Goal: Obtain resource: Obtain resource

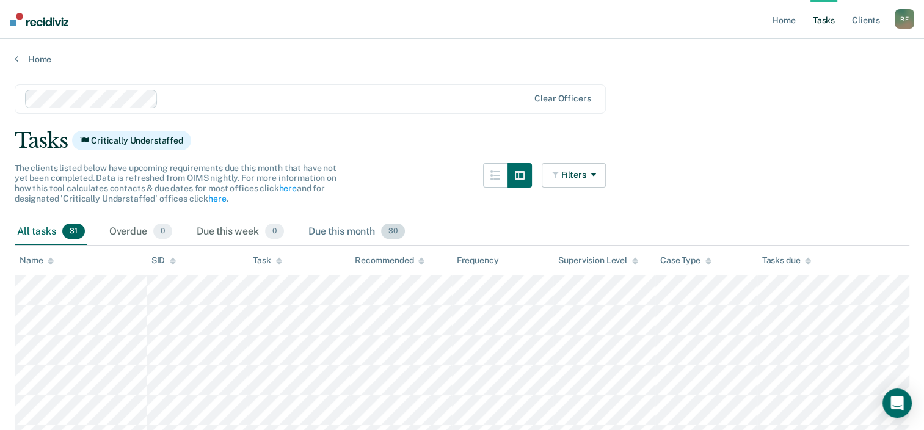
click at [392, 232] on span "30" at bounding box center [393, 231] width 24 height 16
click at [393, 231] on span "30" at bounding box center [393, 231] width 24 height 16
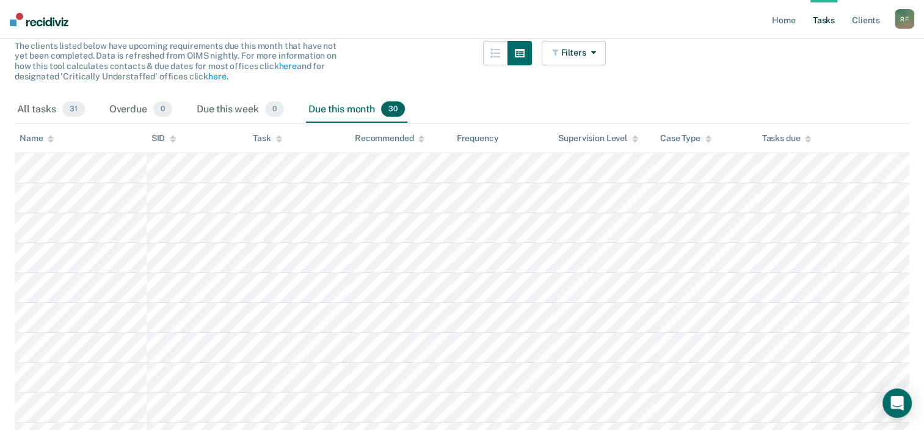
click at [352, 110] on div "Due this month 30" at bounding box center [356, 109] width 101 height 27
click at [395, 107] on span "30" at bounding box center [393, 109] width 24 height 16
click at [238, 109] on div "Due this week 0" at bounding box center [240, 109] width 92 height 27
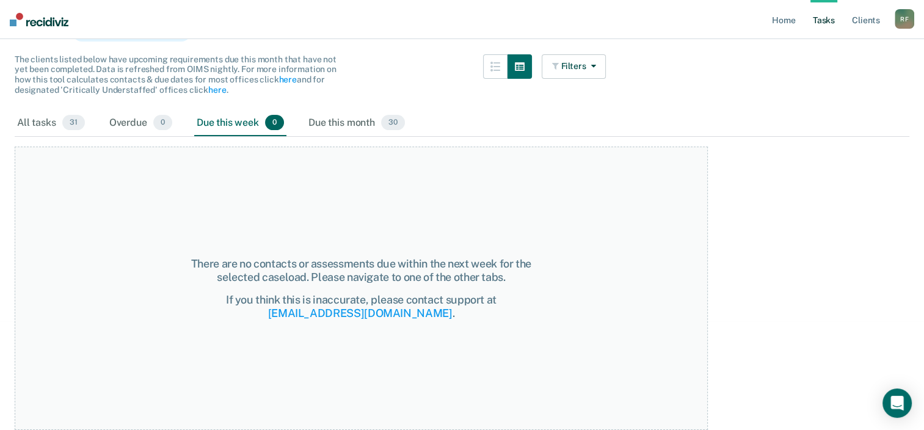
scroll to position [107, 0]
click at [327, 122] on div "Due this month 30" at bounding box center [356, 124] width 101 height 27
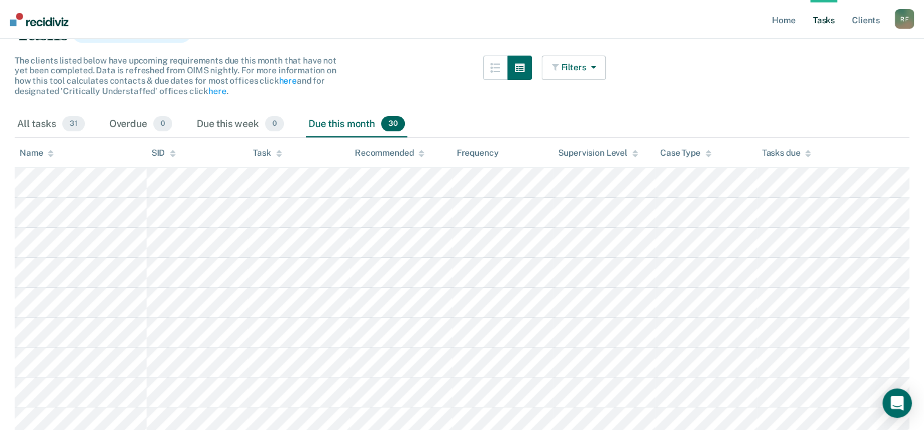
click at [575, 65] on button "Filters" at bounding box center [574, 68] width 65 height 24
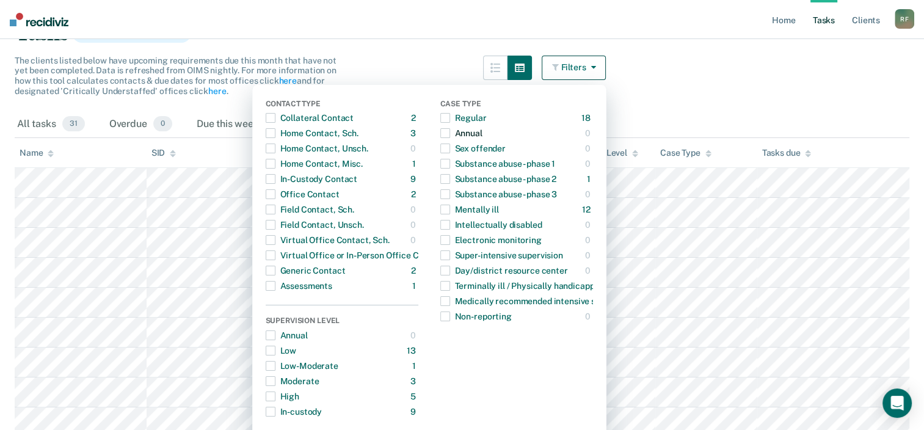
click at [450, 133] on span "button" at bounding box center [445, 133] width 10 height 10
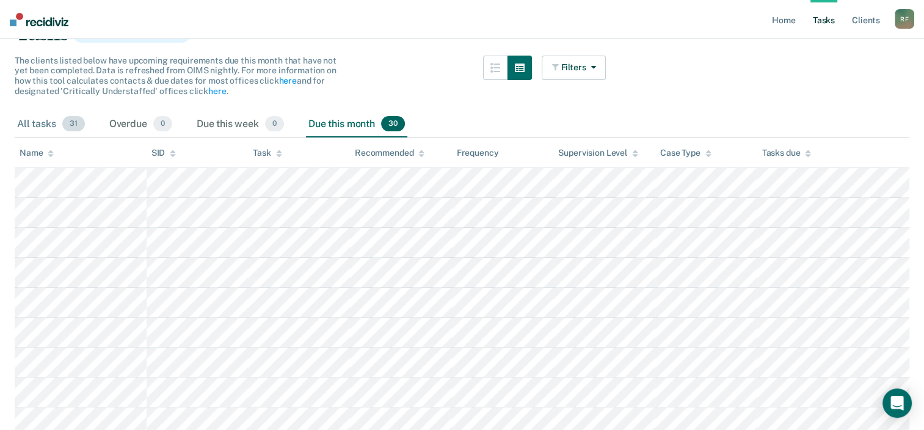
click at [40, 120] on div "All tasks 31" at bounding box center [51, 124] width 73 height 27
click at [71, 119] on span "31" at bounding box center [73, 124] width 23 height 16
click at [823, 15] on link "Tasks" at bounding box center [823, 19] width 27 height 39
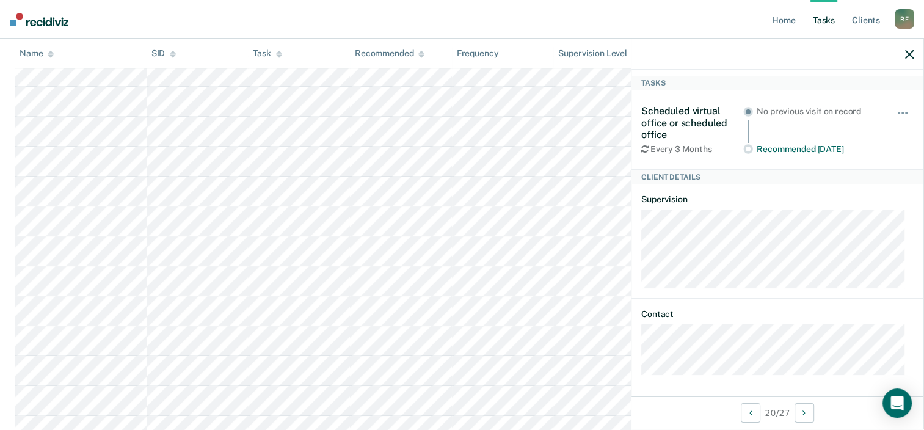
scroll to position [607, 0]
click at [908, 58] on icon "button" at bounding box center [909, 54] width 9 height 9
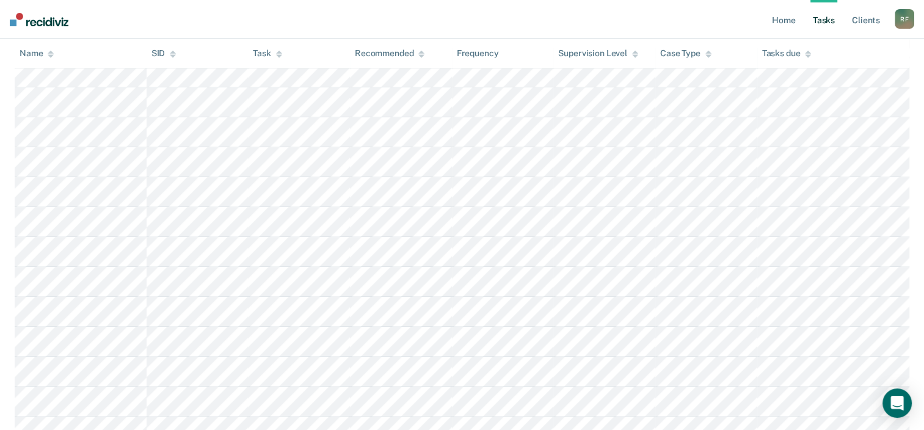
click at [821, 21] on link "Tasks" at bounding box center [823, 19] width 27 height 39
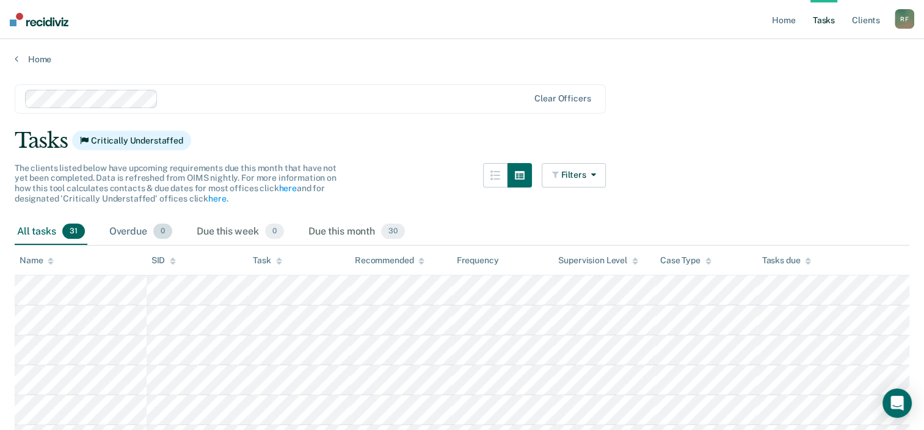
click at [132, 233] on div "Overdue 0" at bounding box center [141, 232] width 68 height 27
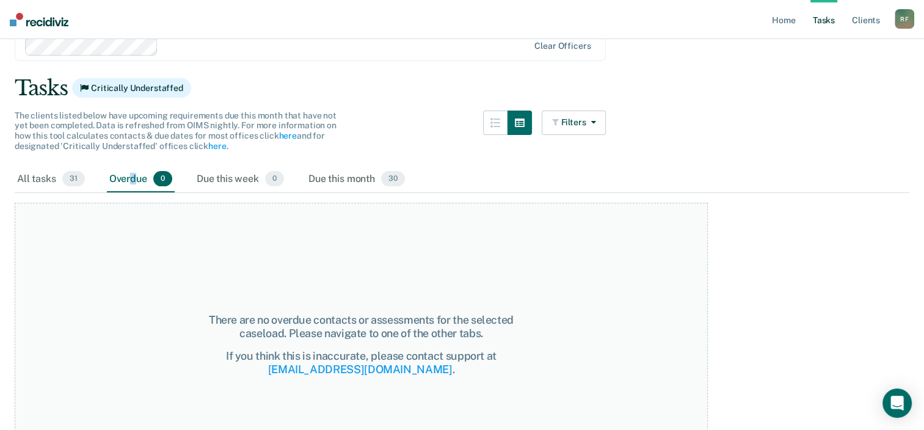
scroll to position [107, 0]
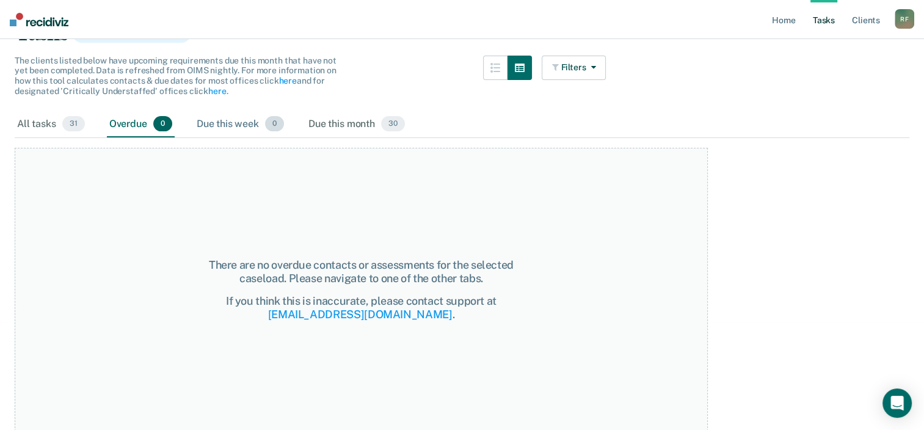
click at [238, 123] on div "Due this week 0" at bounding box center [240, 124] width 92 height 27
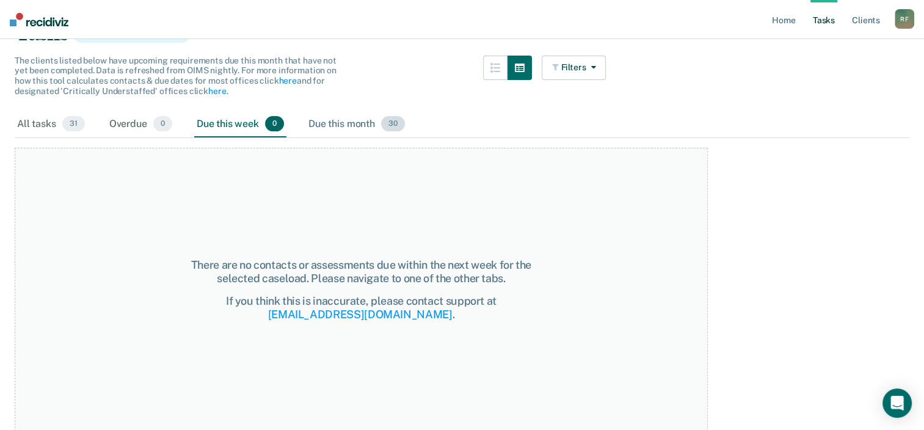
click at [328, 118] on div "Due this month 30" at bounding box center [356, 124] width 101 height 27
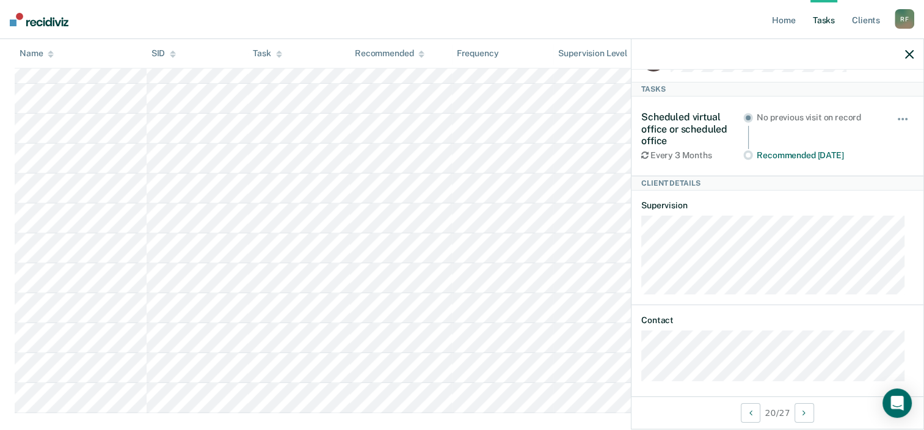
scroll to position [882, 0]
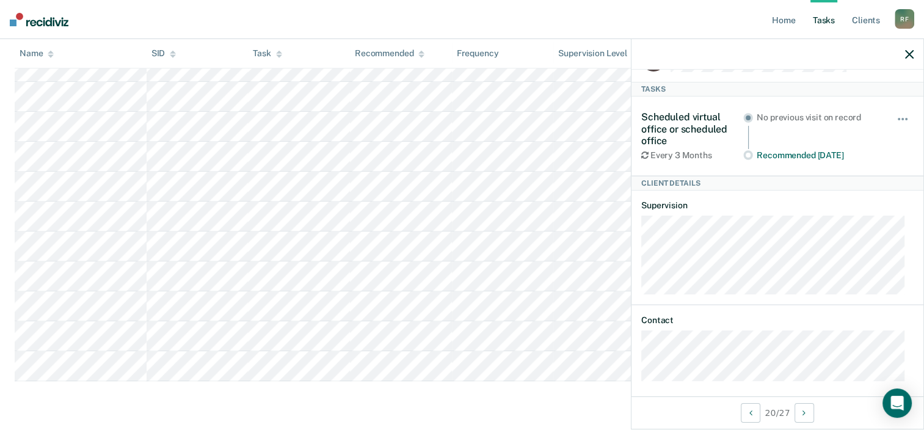
click at [908, 56] on icon "button" at bounding box center [909, 54] width 9 height 9
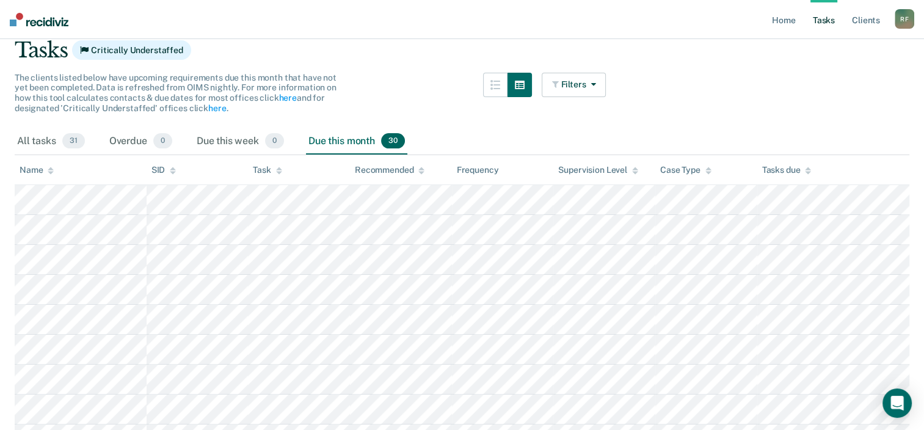
scroll to position [89, 0]
click at [585, 89] on button "Filters" at bounding box center [574, 86] width 65 height 24
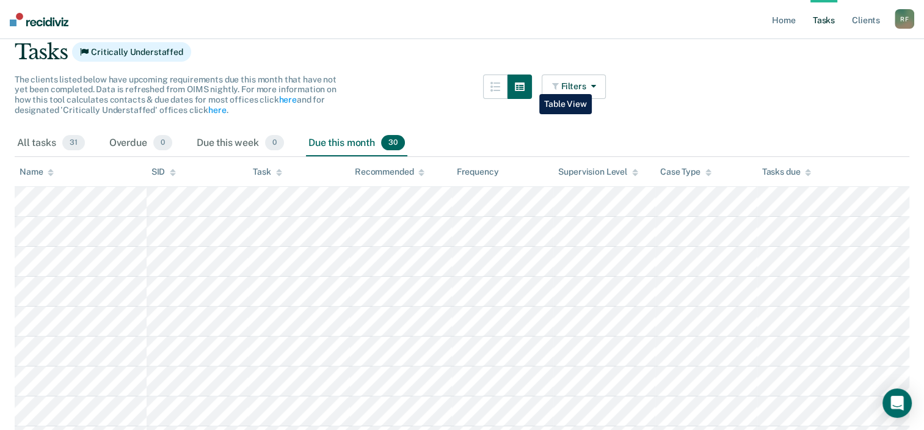
click at [524, 85] on icon "button" at bounding box center [520, 86] width 10 height 9
click at [496, 85] on icon "button" at bounding box center [495, 87] width 10 height 10
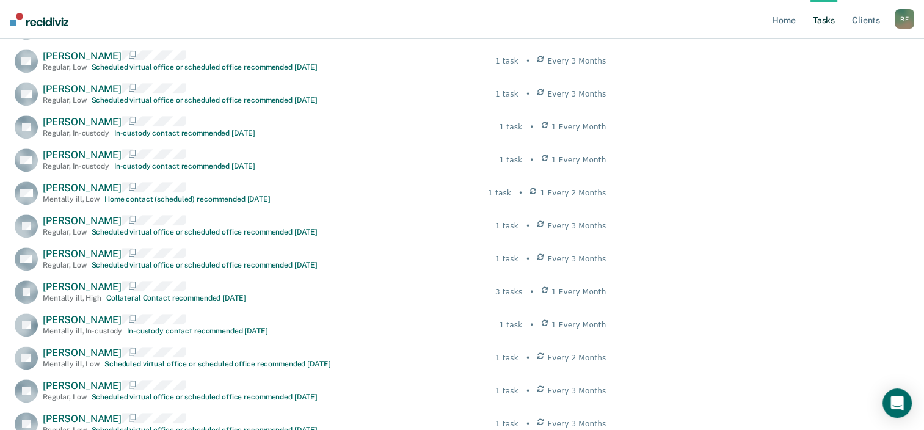
scroll to position [659, 0]
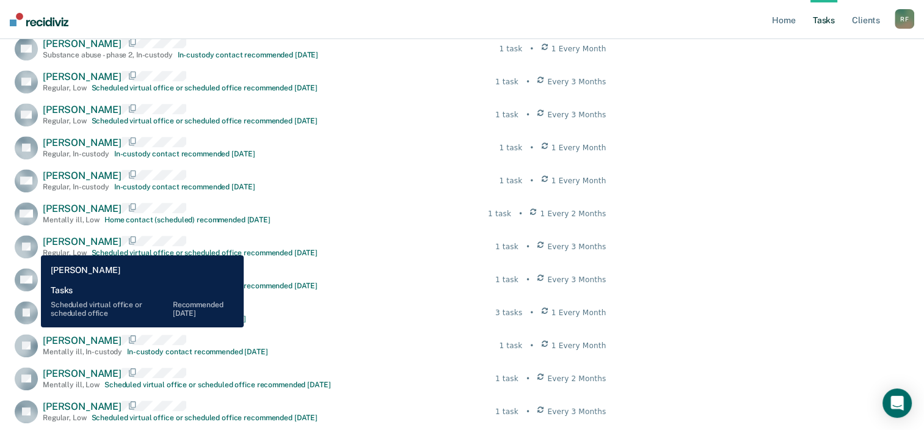
click at [32, 246] on rect at bounding box center [26, 246] width 23 height 23
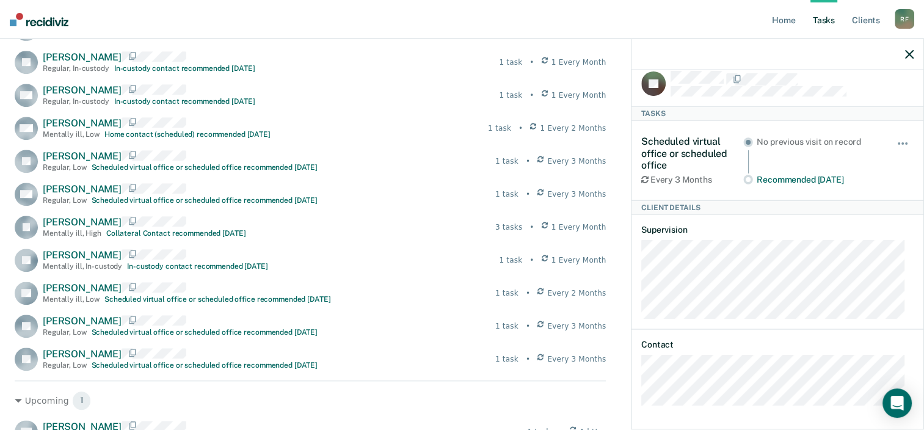
scroll to position [781, 0]
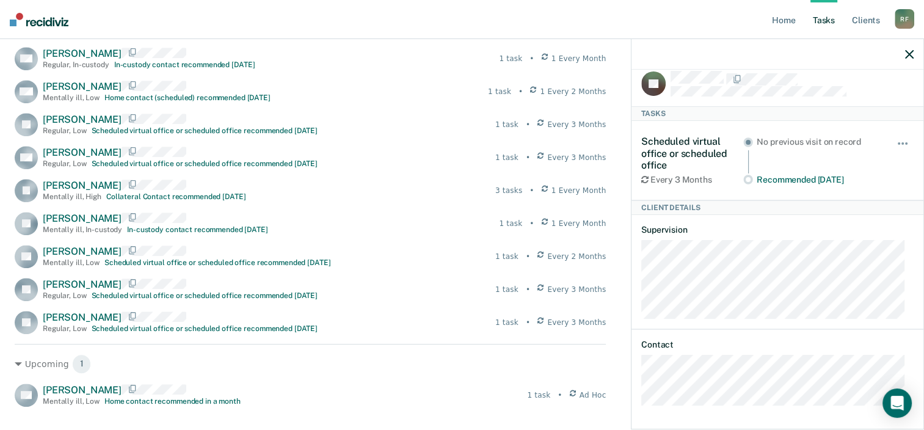
click at [897, 136] on div "Hide from tasks list for... 7 days 30 days 90 days" at bounding box center [903, 160] width 21 height 49
click at [894, 142] on button "button" at bounding box center [903, 150] width 21 height 20
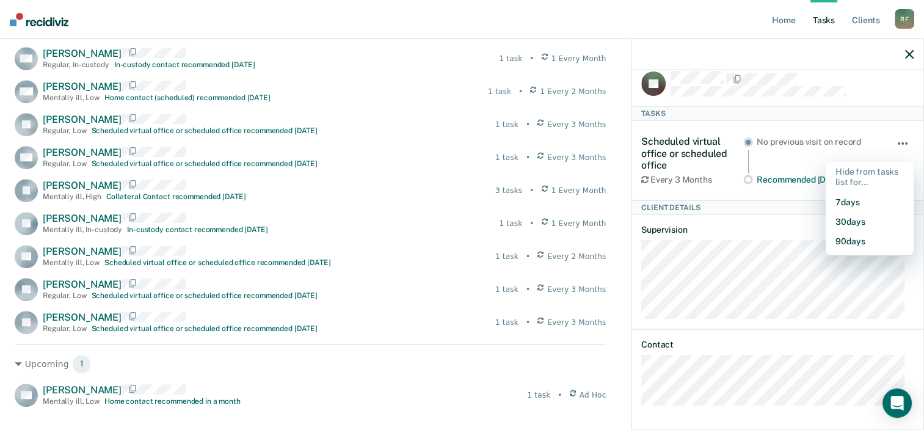
click at [894, 142] on button "button" at bounding box center [903, 150] width 21 height 20
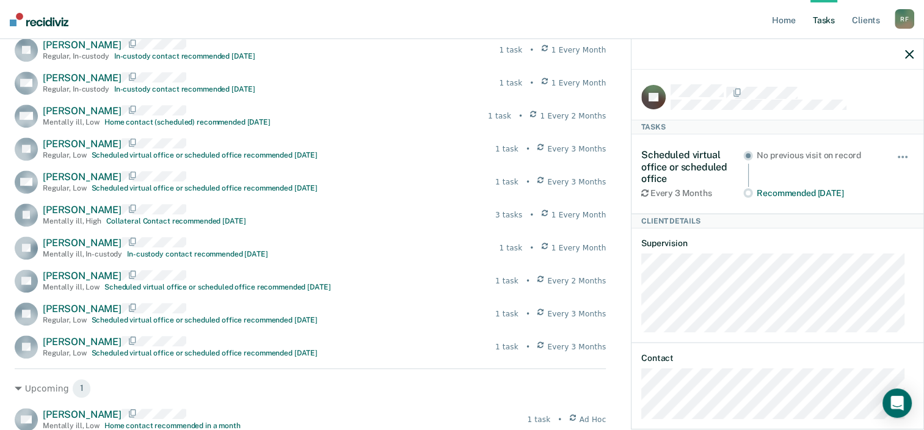
scroll to position [720, 0]
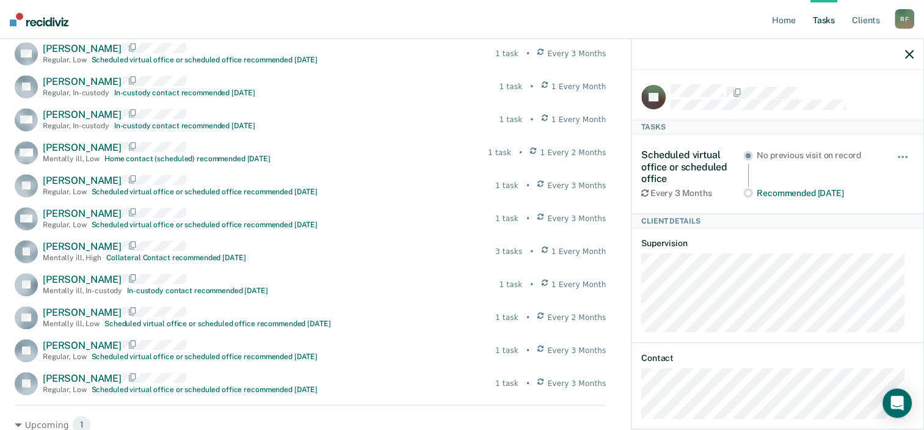
click at [910, 56] on icon "button" at bounding box center [909, 54] width 9 height 9
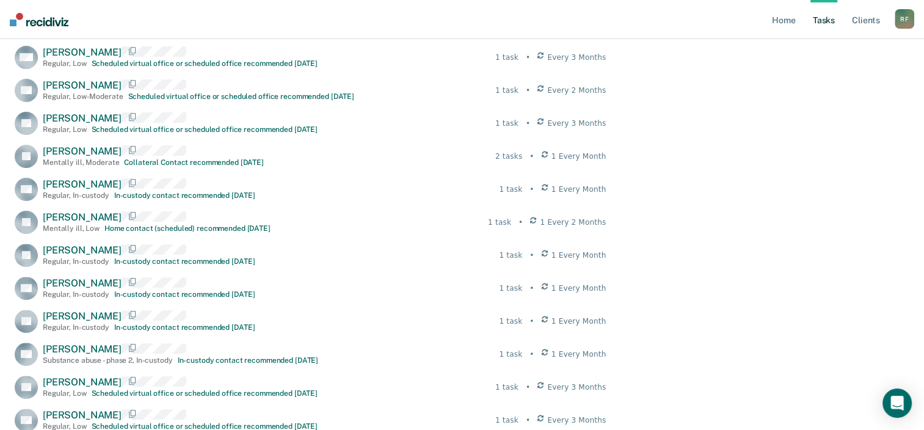
scroll to position [0, 0]
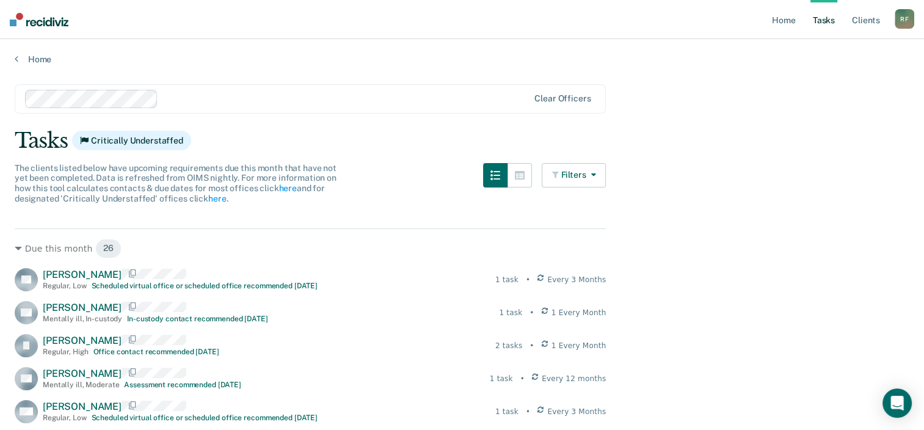
click at [570, 179] on button "Filters" at bounding box center [574, 175] width 65 height 24
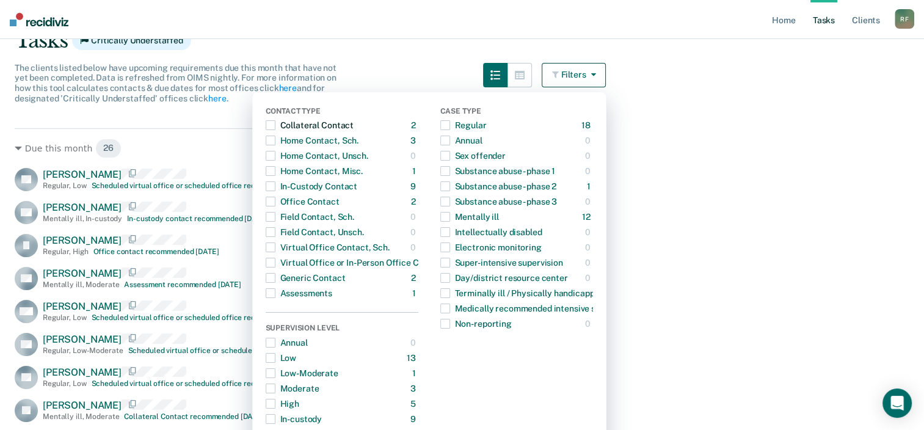
scroll to position [122, 0]
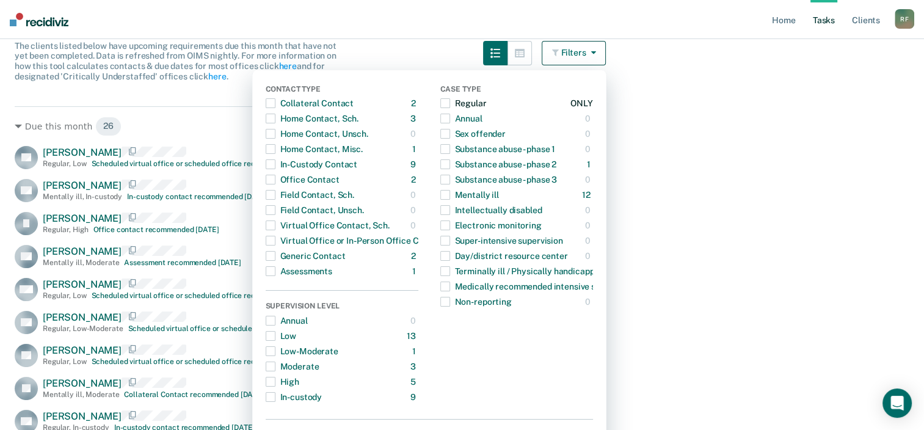
click at [477, 103] on div "Regular" at bounding box center [463, 103] width 46 height 20
click at [672, 118] on main "Clear officers Tasks Critically Understaffed The clients listed below have upco…" at bounding box center [462, 342] width 924 height 799
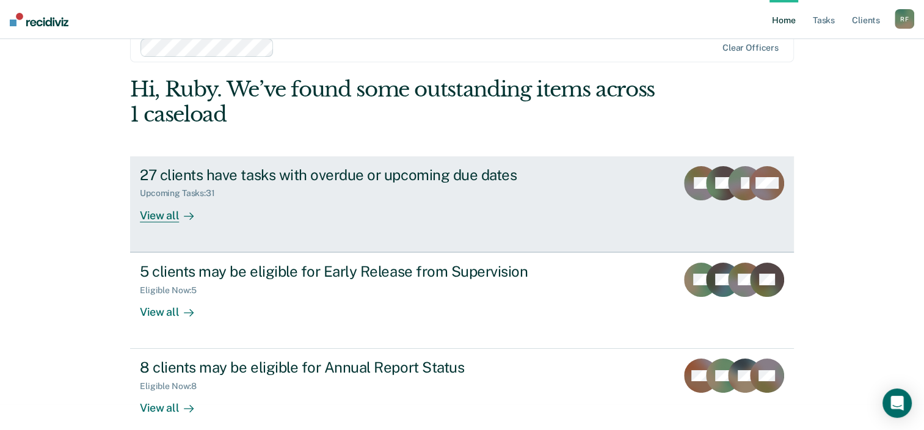
scroll to position [40, 0]
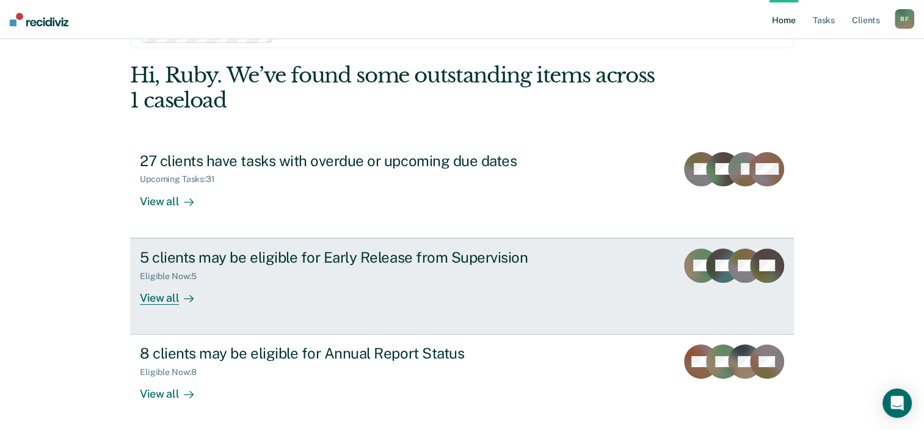
click at [157, 292] on div "View all" at bounding box center [174, 293] width 68 height 24
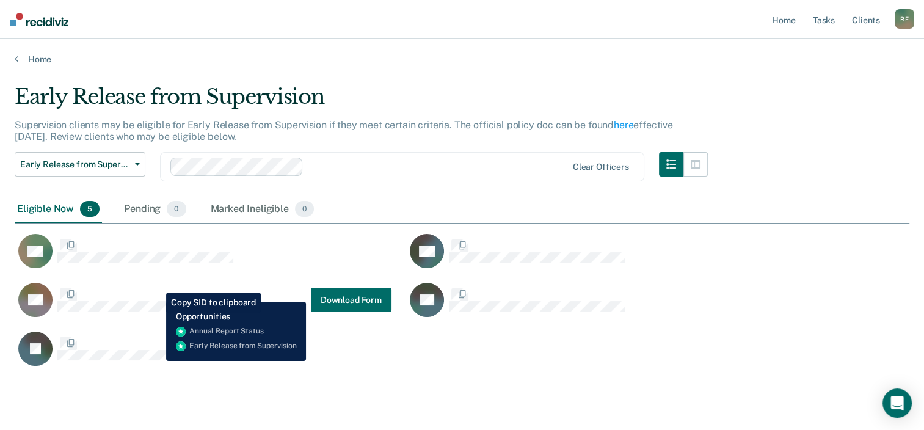
scroll to position [281, 885]
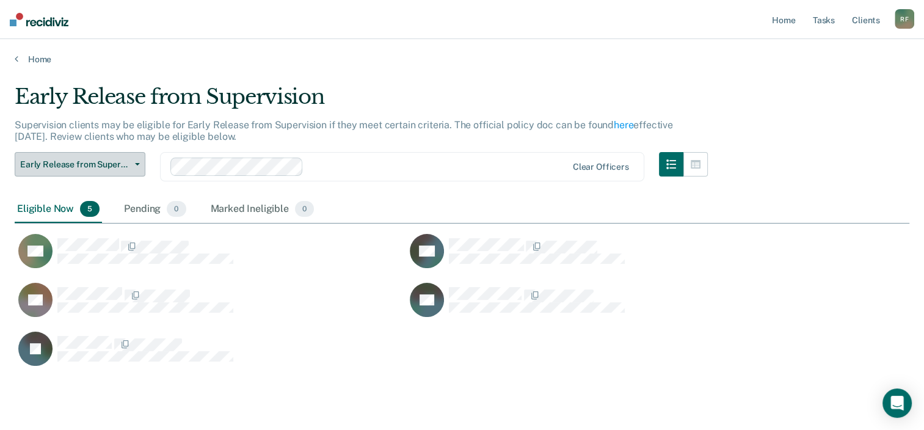
click at [138, 164] on icon "button" at bounding box center [137, 164] width 5 height 2
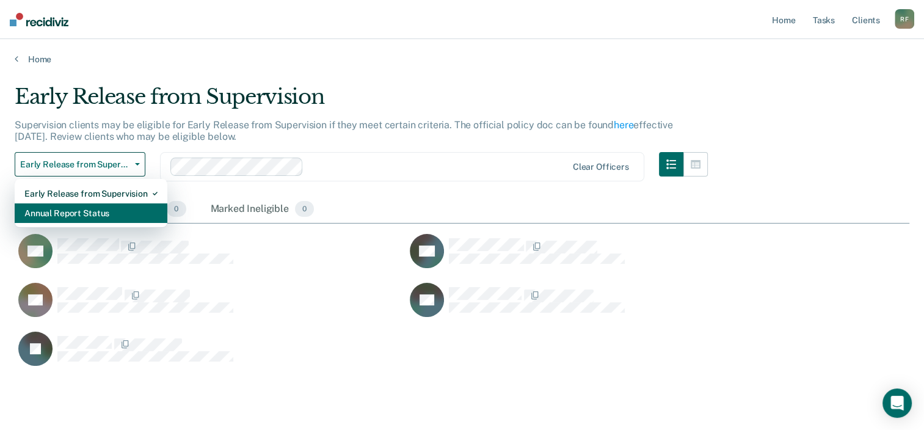
click at [104, 209] on div "Annual Report Status" at bounding box center [90, 213] width 133 height 20
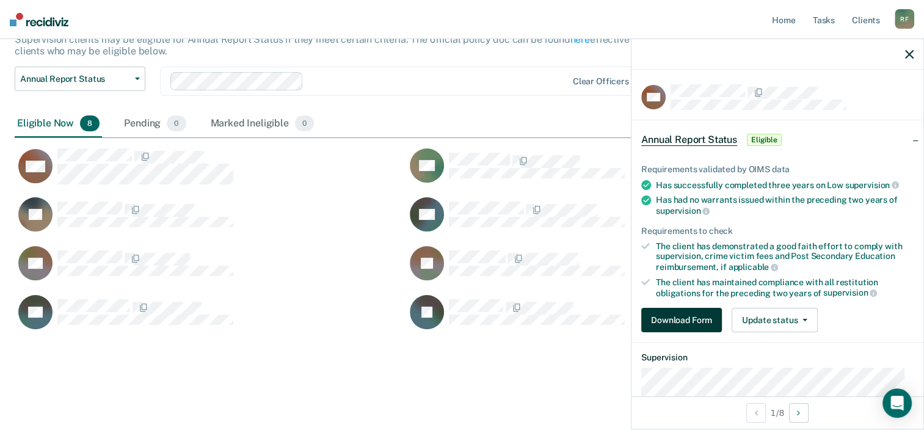
click at [691, 317] on button "Download Form" at bounding box center [681, 320] width 81 height 24
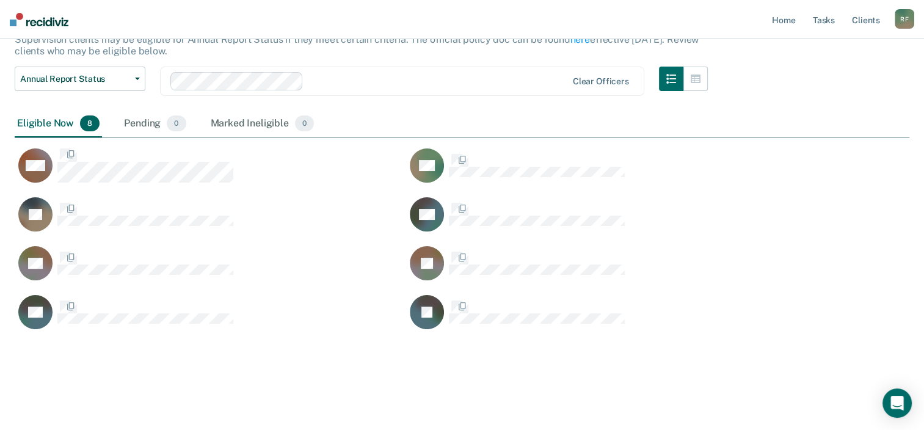
scroll to position [330, 885]
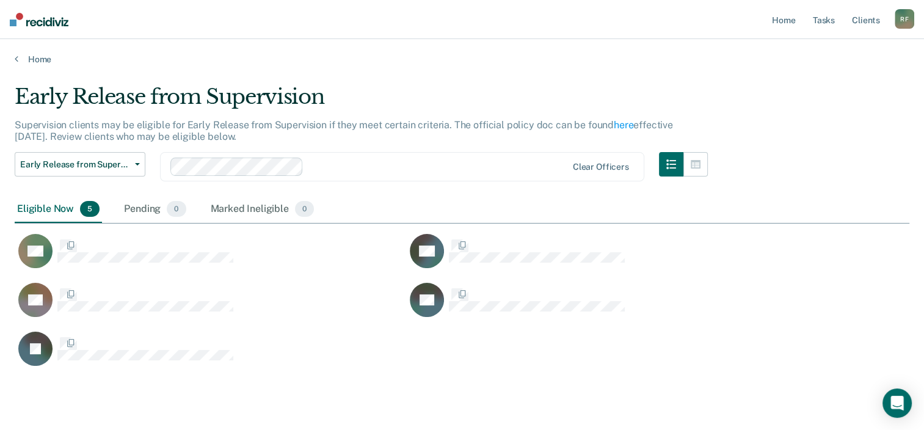
scroll to position [281, 885]
click at [34, 56] on link "Home" at bounding box center [462, 59] width 894 height 11
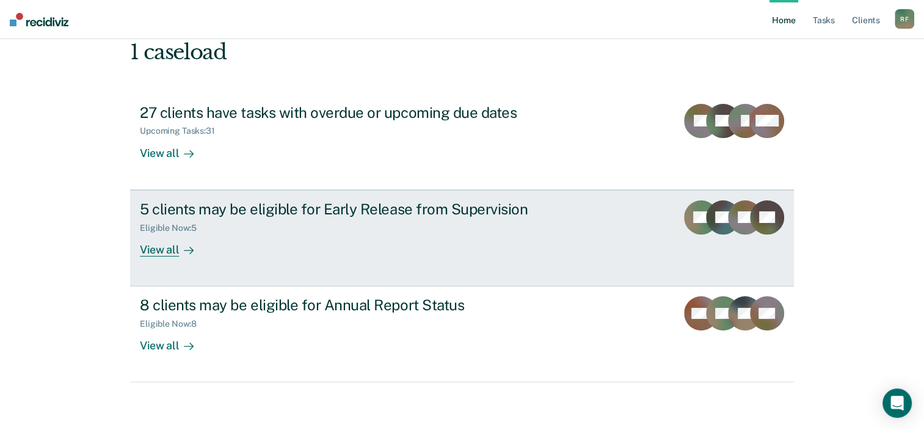
scroll to position [89, 0]
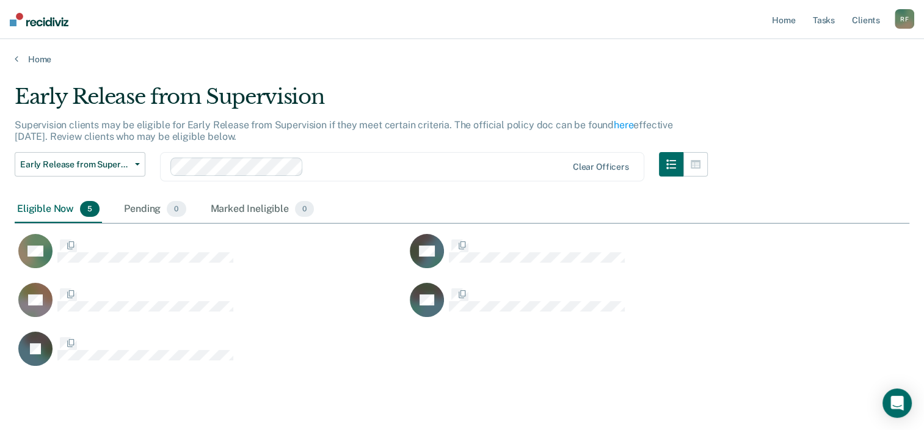
scroll to position [281, 885]
